Goal: Task Accomplishment & Management: Use online tool/utility

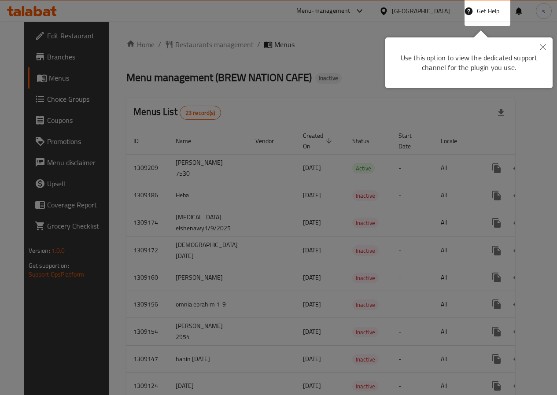
click at [473, 96] on div at bounding box center [278, 197] width 557 height 395
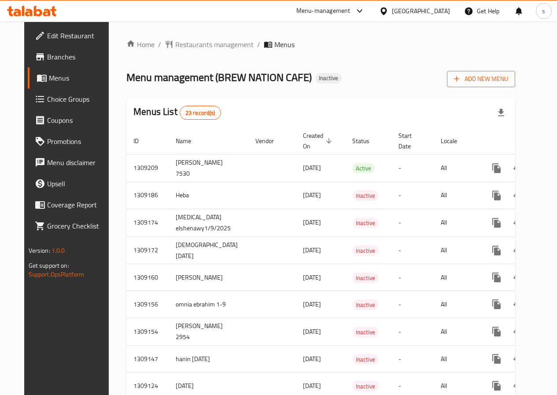
click at [506, 77] on span "Add New Menu" at bounding box center [481, 78] width 54 height 11
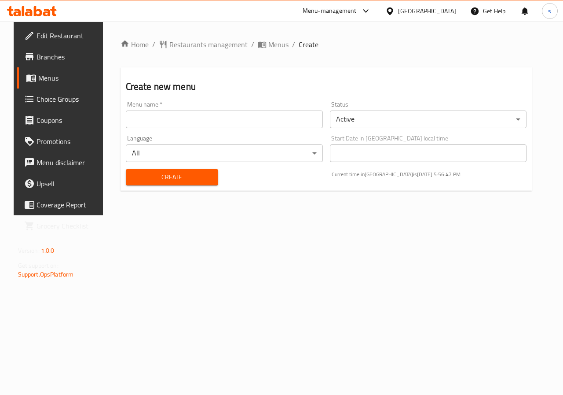
click at [285, 115] on input "text" at bounding box center [224, 119] width 197 height 18
type input "s"
type input "Shahd 7594"
click at [188, 178] on span "Create" at bounding box center [172, 177] width 78 height 11
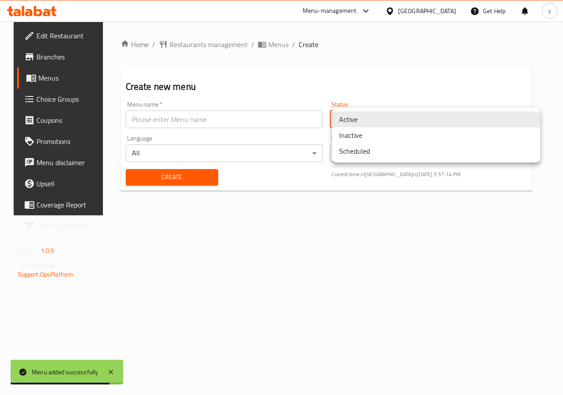
click at [404, 125] on body "Menu added successfully ​ Menu-management Egypt Get Help s Edit Restaurant Bran…" at bounding box center [281, 208] width 563 height 373
click at [391, 142] on li "Inactive" at bounding box center [436, 135] width 208 height 16
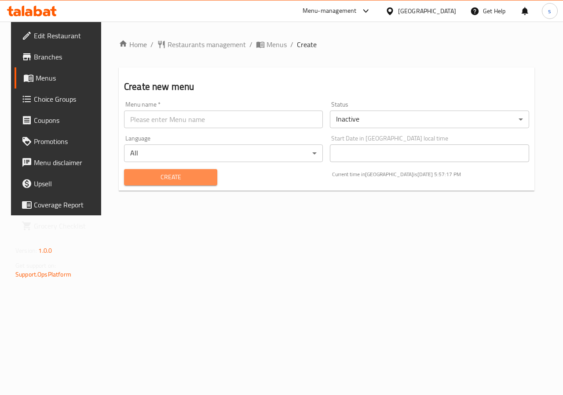
click at [193, 173] on span "Create" at bounding box center [170, 177] width 79 height 11
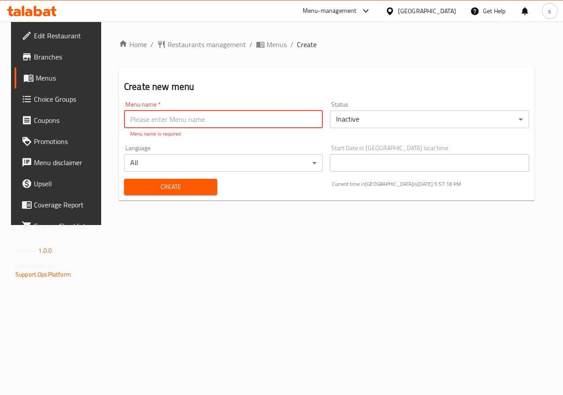
click at [219, 123] on input "text" at bounding box center [223, 119] width 199 height 18
type input "Shahd 7594"
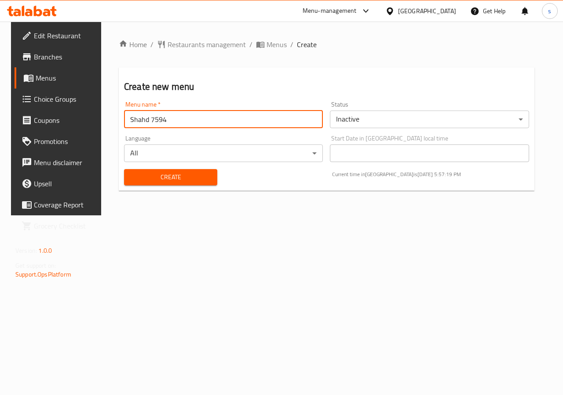
click at [186, 179] on span "Create" at bounding box center [170, 177] width 79 height 11
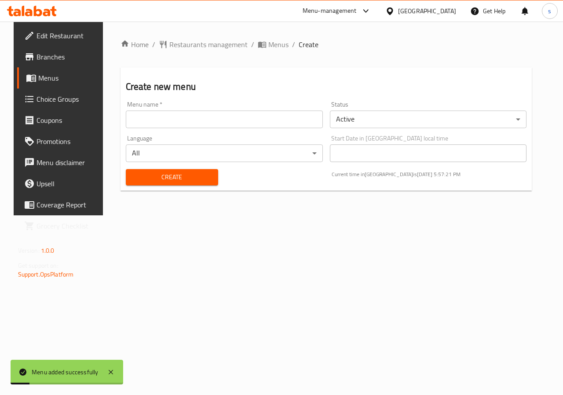
click at [370, 112] on body "Menu added successfully ​ Menu-management Egypt Get Help s Edit Restaurant Bran…" at bounding box center [281, 208] width 563 height 373
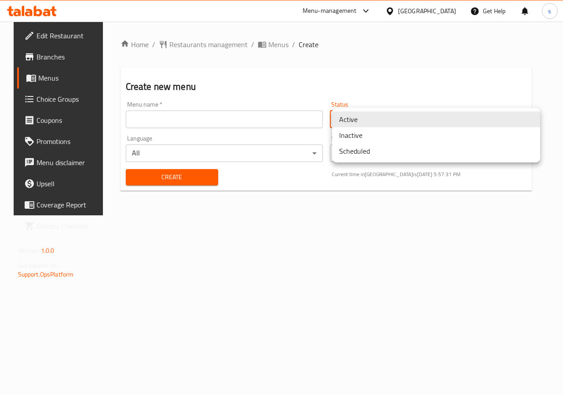
click at [219, 122] on div at bounding box center [281, 197] width 563 height 395
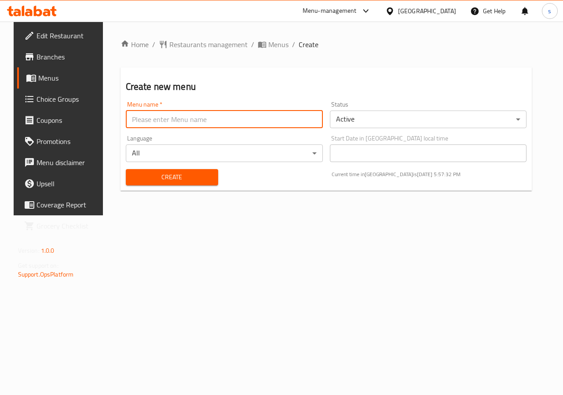
click at [230, 118] on input "text" at bounding box center [224, 119] width 197 height 18
type input "Shahd 7594"
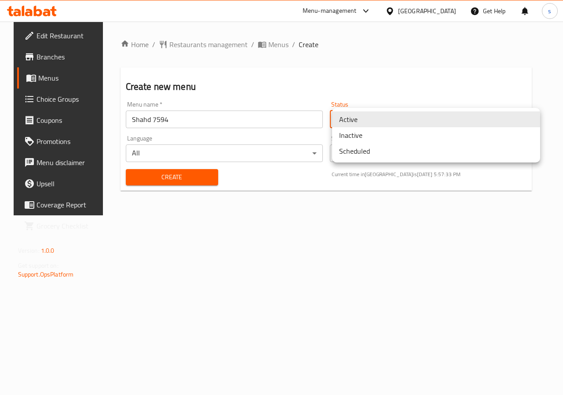
click at [362, 127] on body "​ Menu-management Egypt Get Help s Edit Restaurant Branches Menus Choice Groups…" at bounding box center [281, 208] width 563 height 373
click at [362, 137] on li "Inactive" at bounding box center [436, 135] width 208 height 16
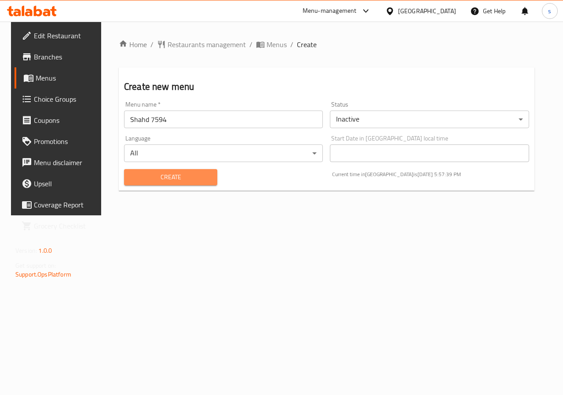
click at [161, 174] on span "Create" at bounding box center [170, 177] width 79 height 11
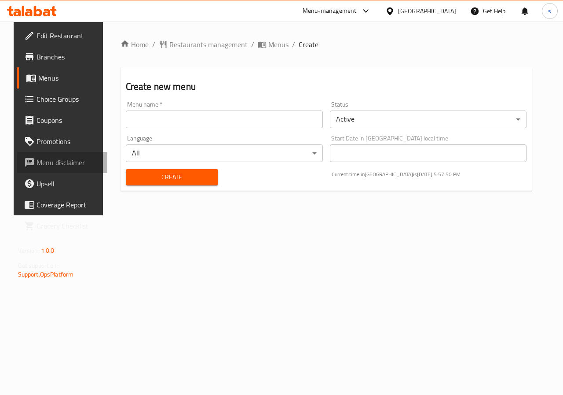
click at [47, 158] on span "Menu disclaimer" at bounding box center [69, 162] width 64 height 11
click at [63, 74] on span "Menus" at bounding box center [69, 78] width 62 height 11
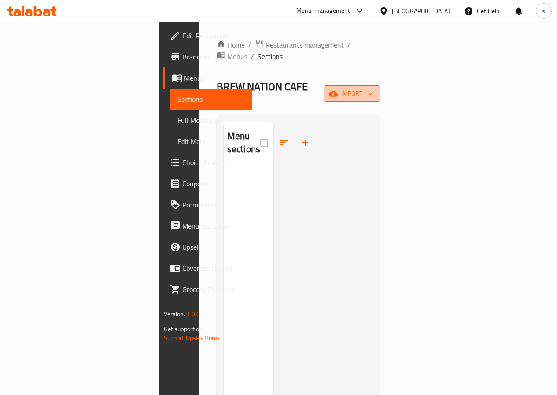
click at [373, 88] on span "import" at bounding box center [351, 93] width 42 height 11
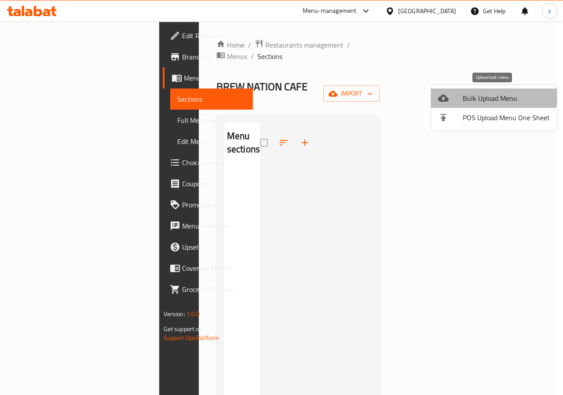
click at [485, 93] on span "Bulk Upload Menu" at bounding box center [506, 98] width 87 height 11
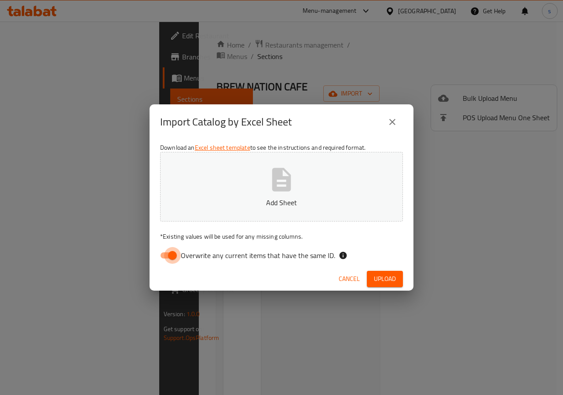
click at [167, 257] on input "Overwrite any current items that have the same ID." at bounding box center [172, 255] width 50 height 17
checkbox input "false"
click at [266, 202] on p "Add Sheet" at bounding box center [282, 202] width 216 height 11
click at [336, 192] on button "Add Sheet" at bounding box center [281, 187] width 243 height 70
click at [388, 275] on span "Upload" at bounding box center [385, 278] width 22 height 11
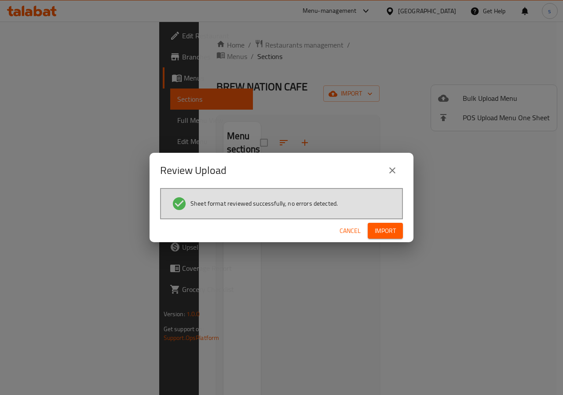
click at [394, 236] on span "Import" at bounding box center [385, 230] width 21 height 11
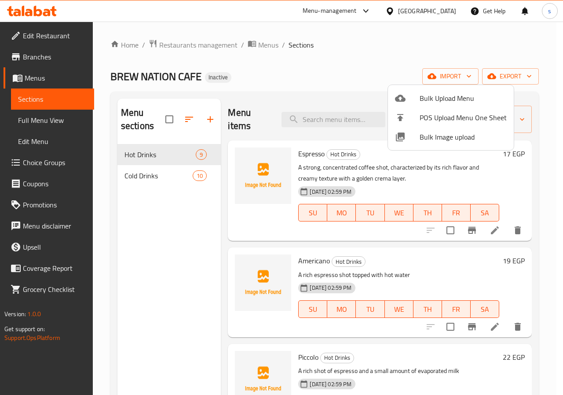
click at [383, 253] on div at bounding box center [281, 197] width 563 height 395
